Goal: Communication & Community: Answer question/provide support

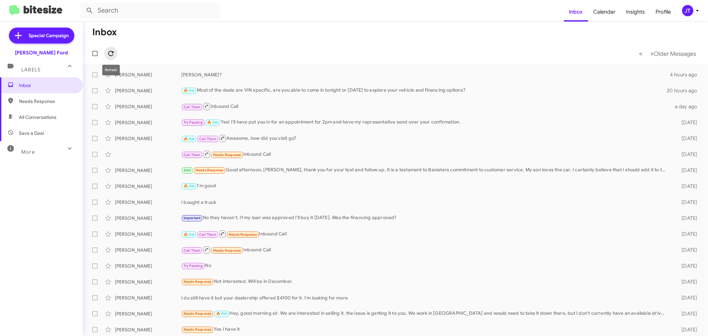
click at [113, 54] on icon at bounding box center [110, 53] width 5 height 5
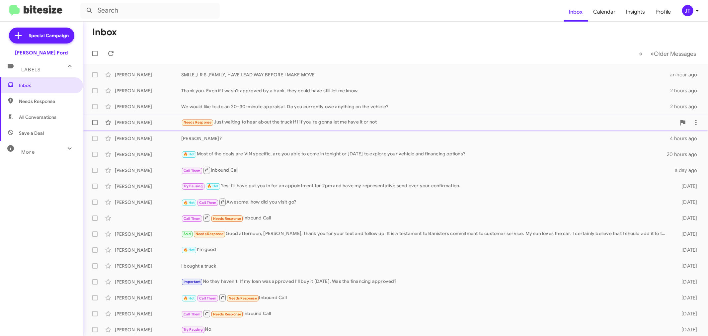
click at [439, 124] on div "Needs Response Just waiting to hear about the truck if I if you're gonna let me…" at bounding box center [428, 123] width 495 height 8
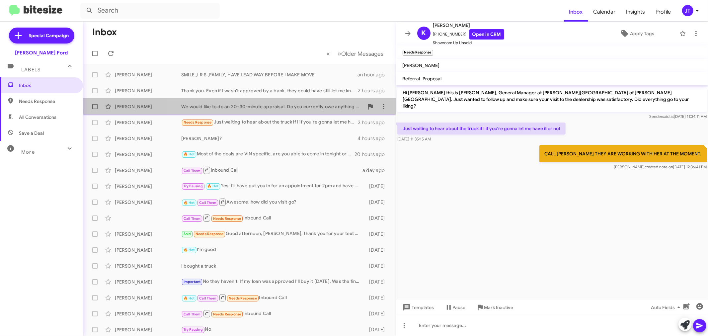
click at [303, 101] on div "[PERSON_NAME] We would like to do an 20–30-minute appraisal. Do you currently o…" at bounding box center [239, 106] width 302 height 13
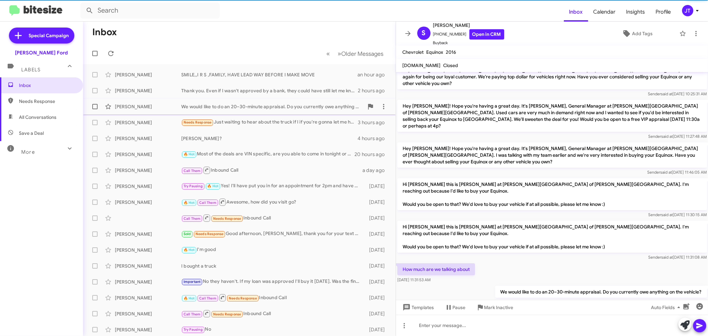
scroll to position [45, 0]
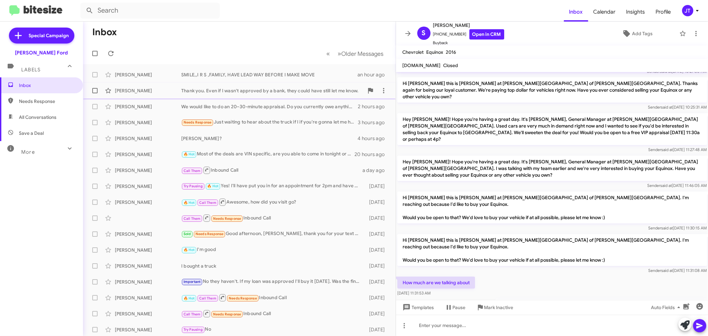
click at [257, 91] on div "Thank you. Even if I wasn't approved by a bank, they could have still let me kn…" at bounding box center [272, 90] width 183 height 7
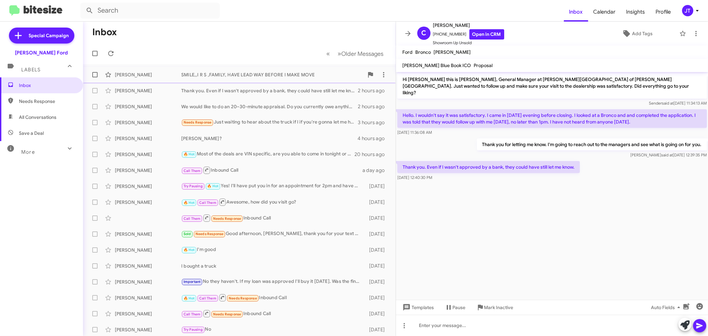
click at [277, 75] on div "SMILE,,I R S ,FAMILY, HAVE LEAD WAY BEFORE I MAKE MOVE" at bounding box center [272, 74] width 183 height 7
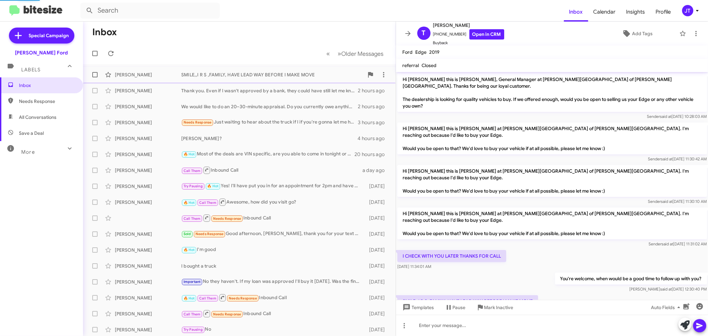
scroll to position [1, 0]
